Goal: Register for event/course

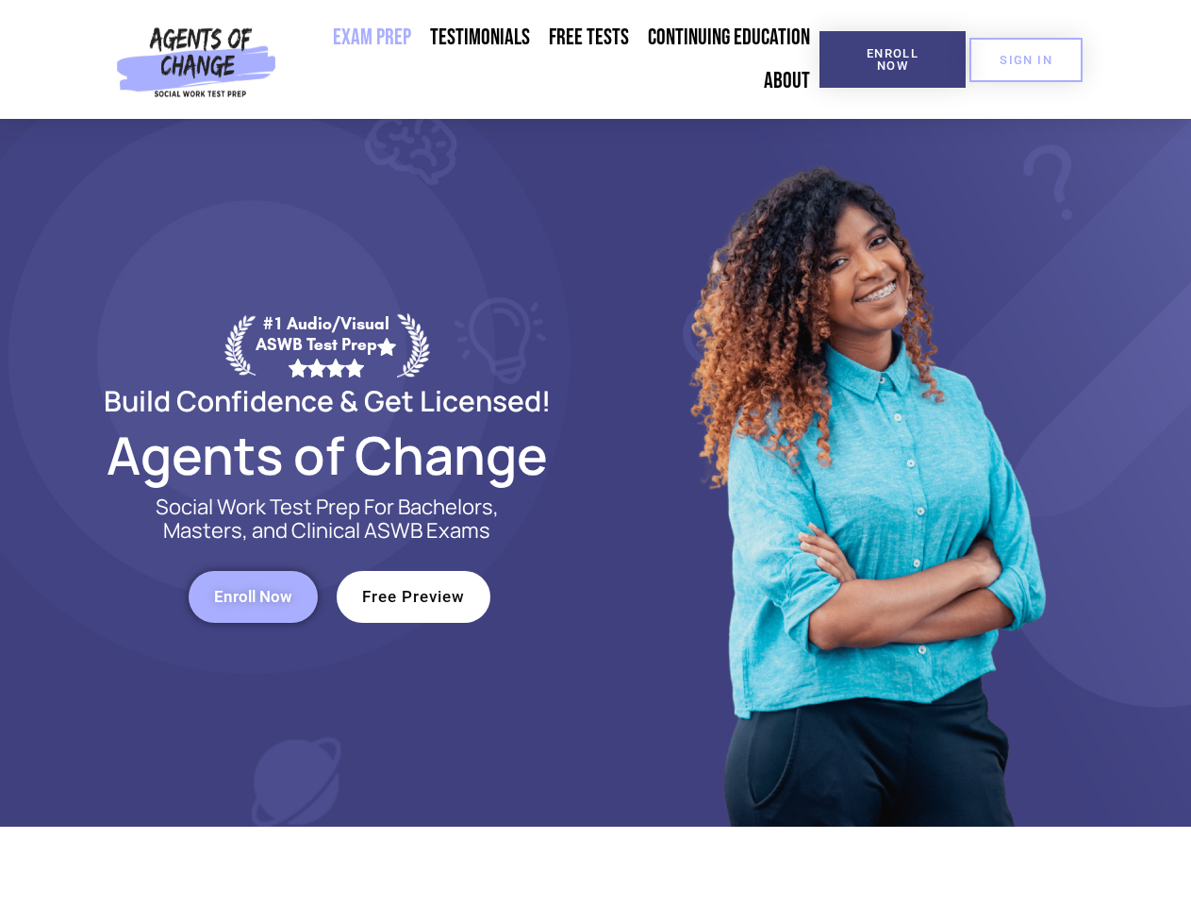
click at [596, 453] on div at bounding box center [865, 472] width 538 height 707
click at [892, 59] on span "Enroll Now" at bounding box center [893, 59] width 86 height 25
click at [1026, 59] on span "SIGN IN" at bounding box center [1026, 60] width 53 height 12
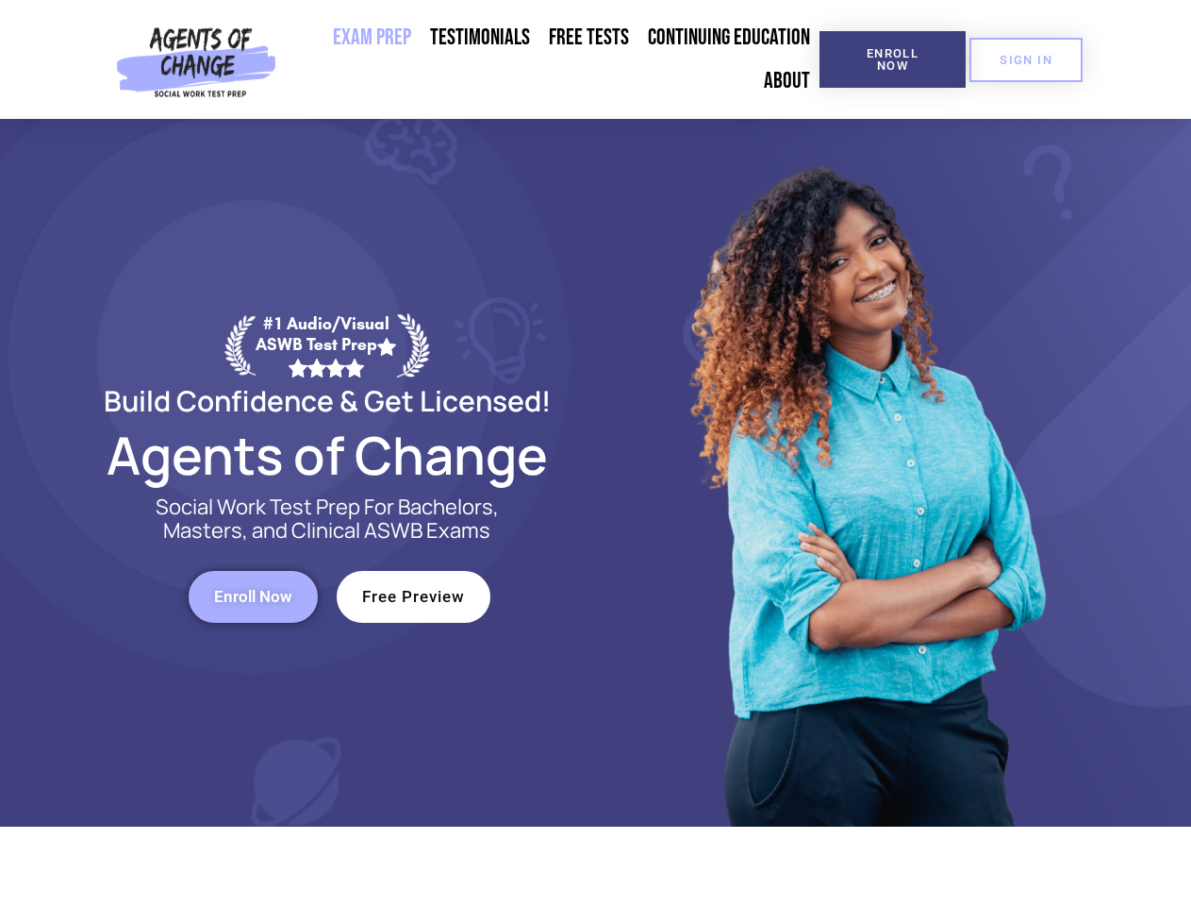
click at [253, 596] on span "Enroll Now" at bounding box center [253, 597] width 78 height 16
click at [413, 596] on span "Free Preview" at bounding box center [413, 597] width 103 height 16
